Goal: Task Accomplishment & Management: Manage account settings

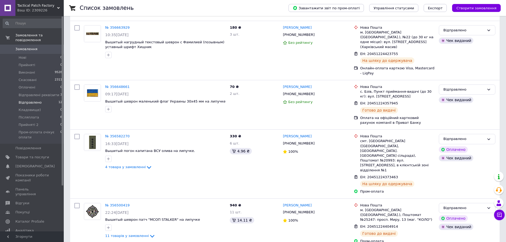
scroll to position [487, 0]
click at [55, 114] on li "Післяплата 6" at bounding box center [32, 117] width 65 height 7
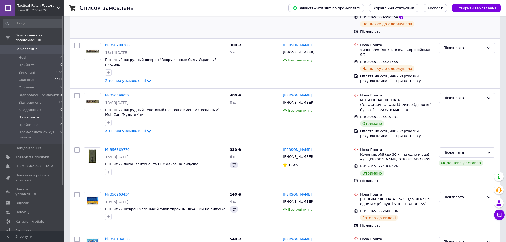
scroll to position [106, 0]
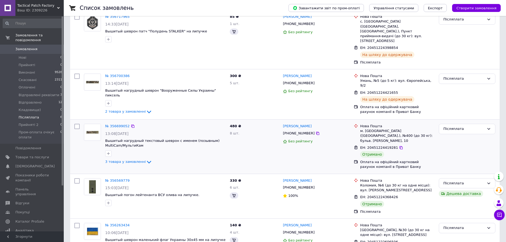
scroll to position [106, 0]
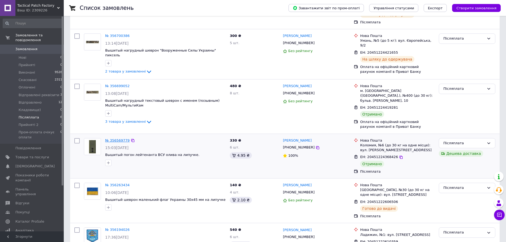
click at [119, 138] on link "№ 356569779" at bounding box center [117, 140] width 24 height 4
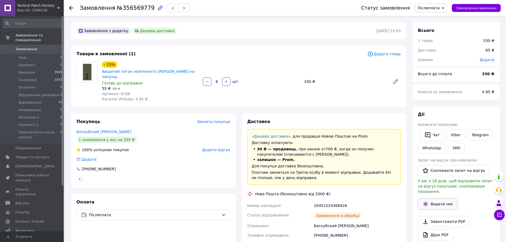
click at [443, 199] on button "Видати чек" at bounding box center [438, 204] width 40 height 11
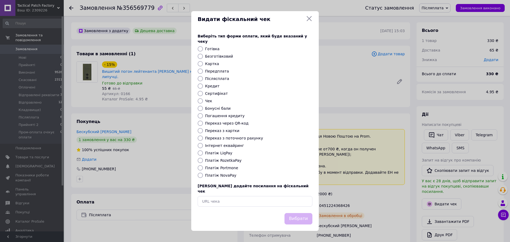
click at [215, 175] on label "Платіж NovaPay" at bounding box center [220, 175] width 31 height 4
click at [203, 175] on input "Платіж NovaPay" at bounding box center [200, 175] width 5 height 5
radio input "true"
click at [296, 213] on button "Вибрати" at bounding box center [299, 218] width 28 height 11
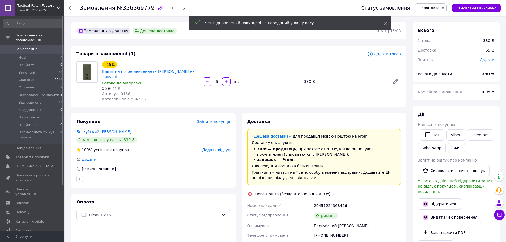
click at [440, 10] on span "Післяплата" at bounding box center [429, 8] width 22 height 4
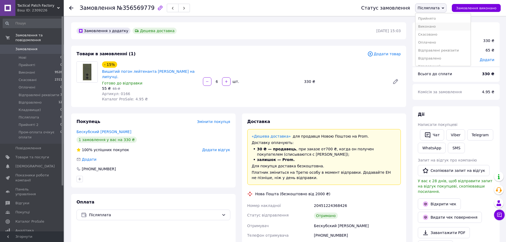
click at [440, 28] on li "Виконано" at bounding box center [443, 27] width 55 height 8
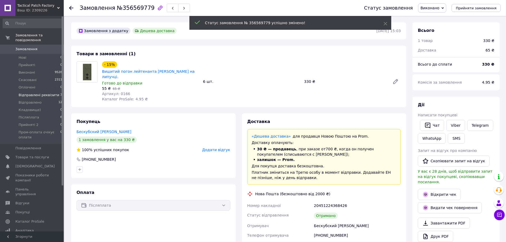
click at [44, 93] on span "Відправлені реквізити" at bounding box center [39, 95] width 41 height 5
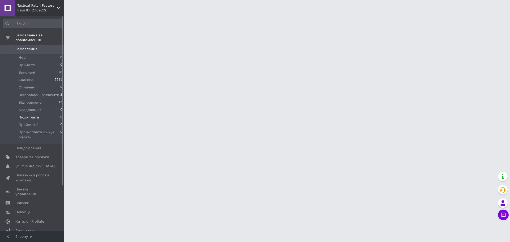
click at [45, 114] on li "Післяплата 6" at bounding box center [32, 117] width 65 height 7
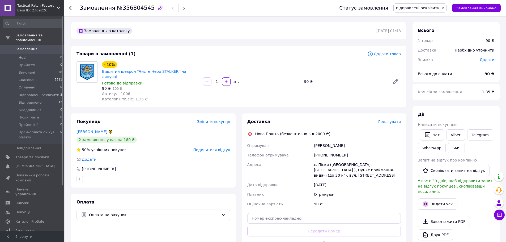
click at [215, 148] on span "Подивитися відгук" at bounding box center [212, 150] width 37 height 4
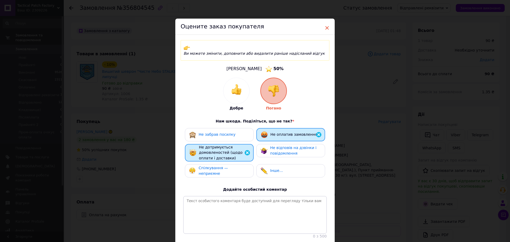
click at [327, 27] on span "×" at bounding box center [327, 27] width 5 height 9
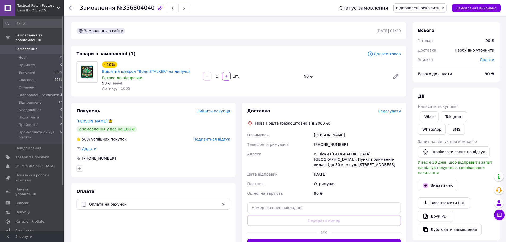
click at [213, 137] on span "Подивитися відгук" at bounding box center [212, 139] width 37 height 4
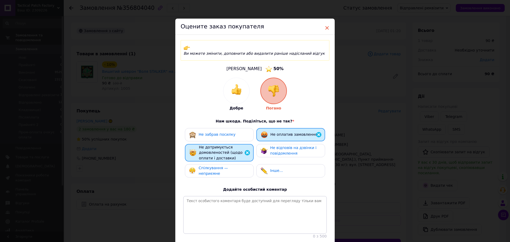
click at [325, 27] on span "×" at bounding box center [327, 27] width 5 height 9
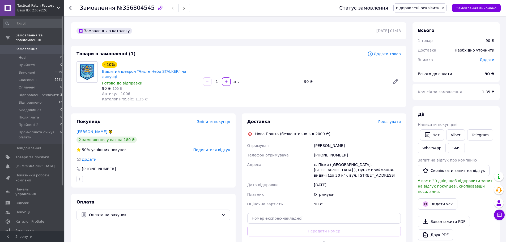
click at [109, 130] on icon at bounding box center [110, 131] width 3 height 3
click at [111, 131] on icon at bounding box center [111, 131] width 0 height 1
click at [50, 114] on li "Післяплата 5" at bounding box center [32, 117] width 65 height 7
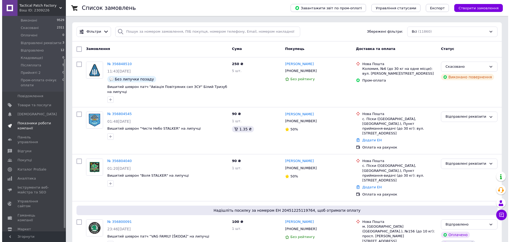
scroll to position [58, 0]
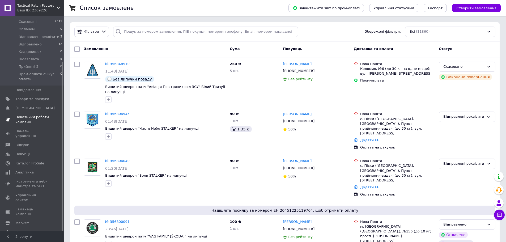
click at [29, 115] on span "Показники роботи компанії" at bounding box center [32, 120] width 34 height 10
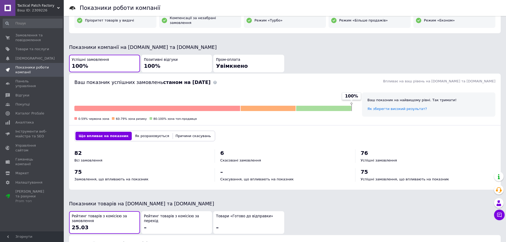
scroll to position [159, 0]
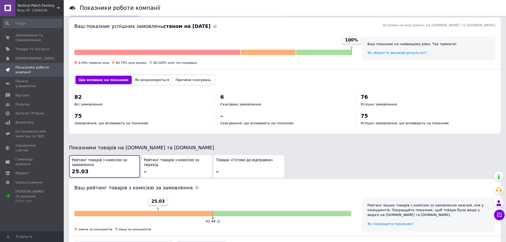
click at [235, 167] on div "Товари «Готово до відправки» –" at bounding box center [249, 166] width 66 height 17
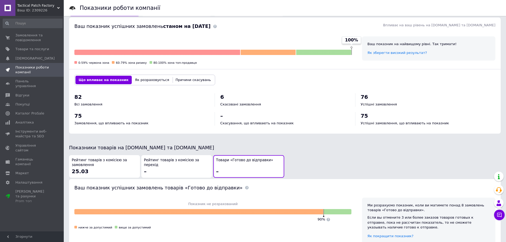
click at [114, 160] on span "Рейтинг товарів з комісією за замовлення" at bounding box center [105, 163] width 66 height 10
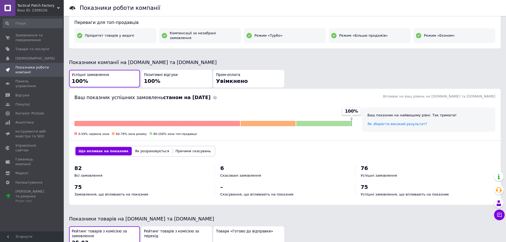
scroll to position [53, 0]
